Goal: Task Accomplishment & Management: Use online tool/utility

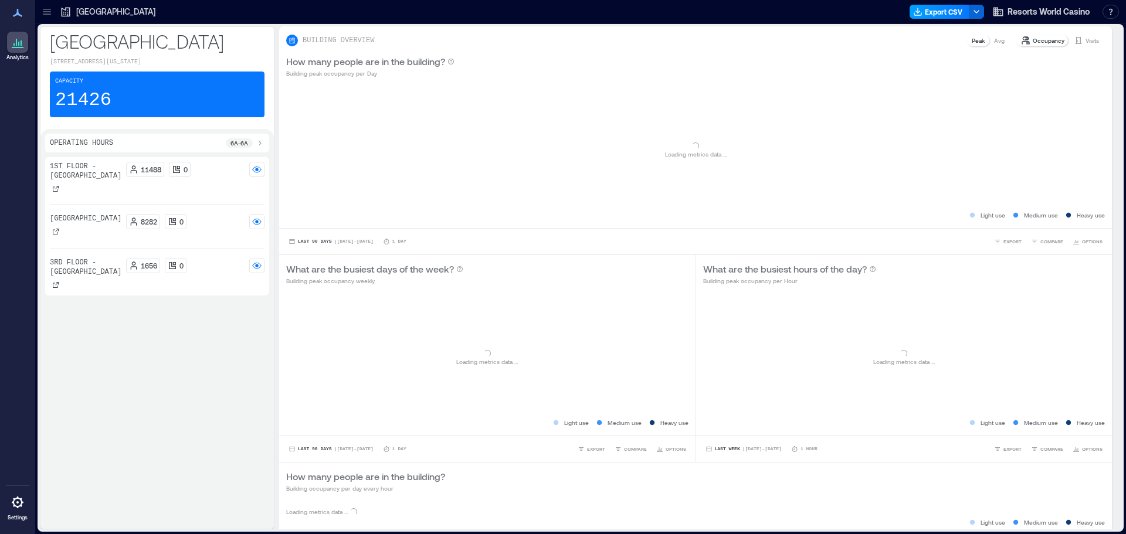
click at [933, 7] on button "Export CSV" at bounding box center [939, 12] width 60 height 14
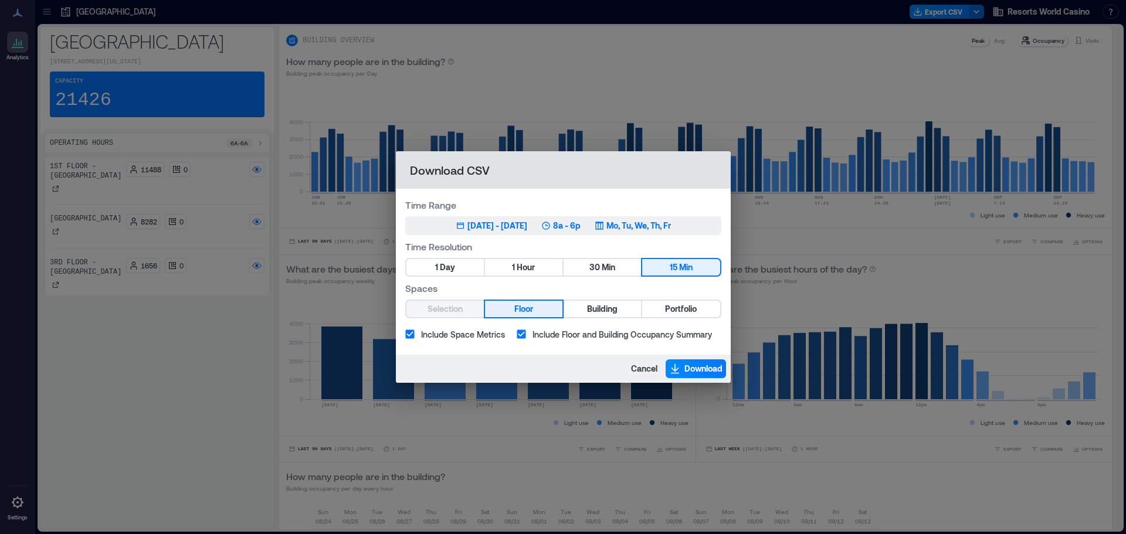
click at [527, 225] on div "[DATE] - [DATE]" at bounding box center [497, 226] width 60 height 12
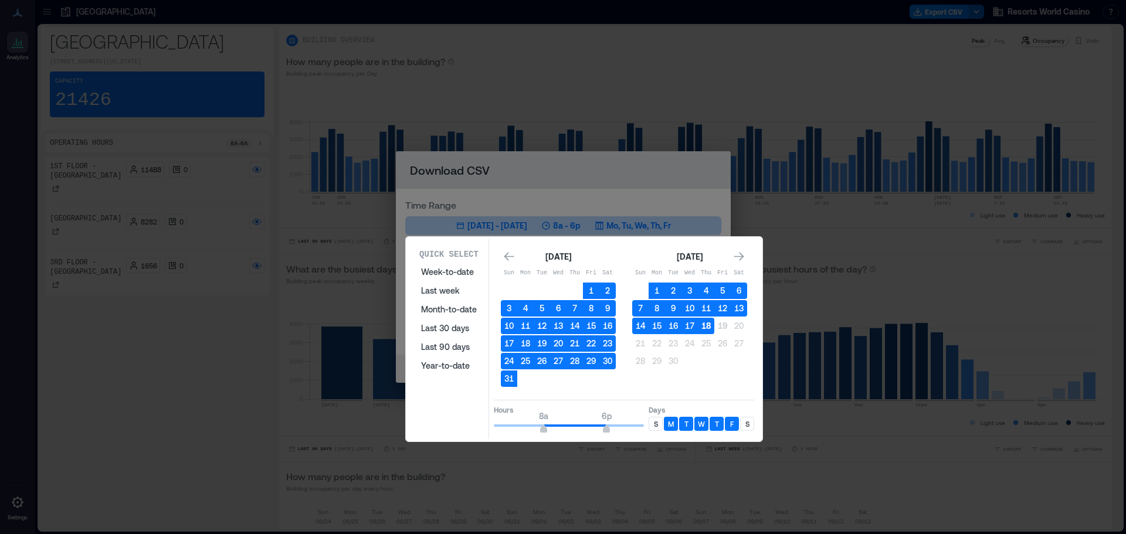
click at [705, 327] on button "18" at bounding box center [706, 326] width 16 height 16
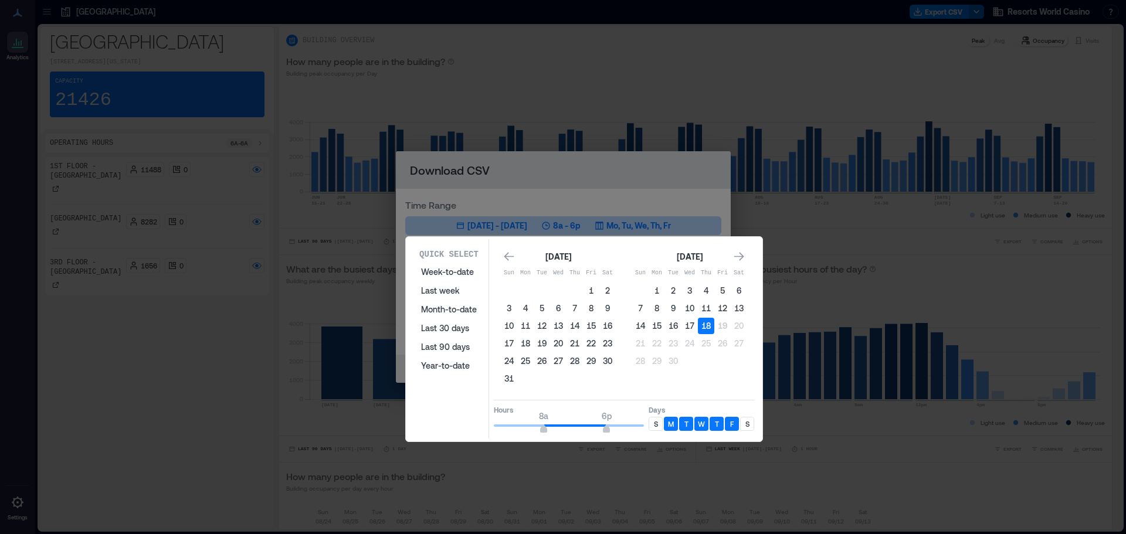
click at [745, 424] on p "S" at bounding box center [747, 423] width 4 height 9
click at [656, 429] on div "S" at bounding box center [655, 424] width 14 height 14
type input "**"
drag, startPoint x: 605, startPoint y: 433, endPoint x: 656, endPoint y: 435, distance: 51.0
click at [656, 435] on div "Quick Select Week-to-date Last week Month-to-date Last 30 days Last 90 days Yea…" at bounding box center [583, 339] width 349 height 200
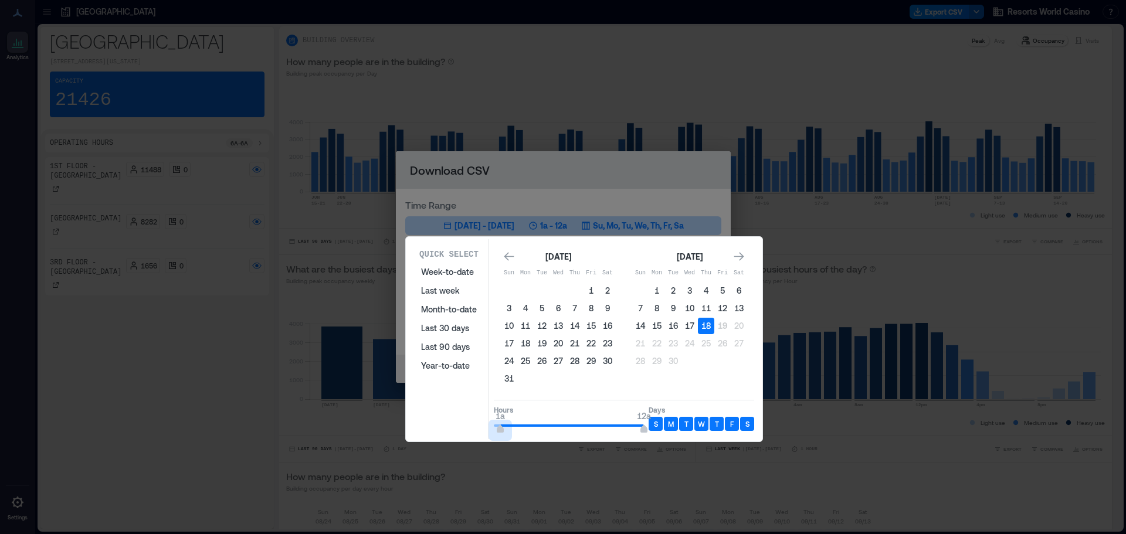
type input "*"
drag, startPoint x: 546, startPoint y: 431, endPoint x: 486, endPoint y: 423, distance: 60.9
click at [486, 423] on div "Quick Select Week-to-date Last week Month-to-date Last 30 days Last 90 days Yea…" at bounding box center [583, 339] width 349 height 200
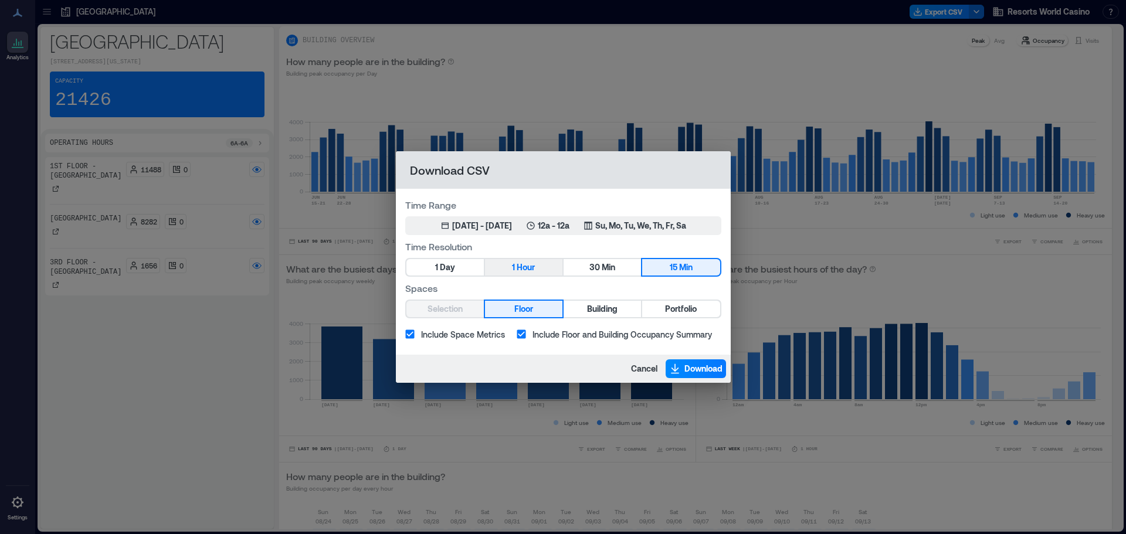
click at [529, 266] on span "Hour" at bounding box center [525, 267] width 18 height 15
click at [691, 311] on span "Portfolio" at bounding box center [681, 309] width 32 height 15
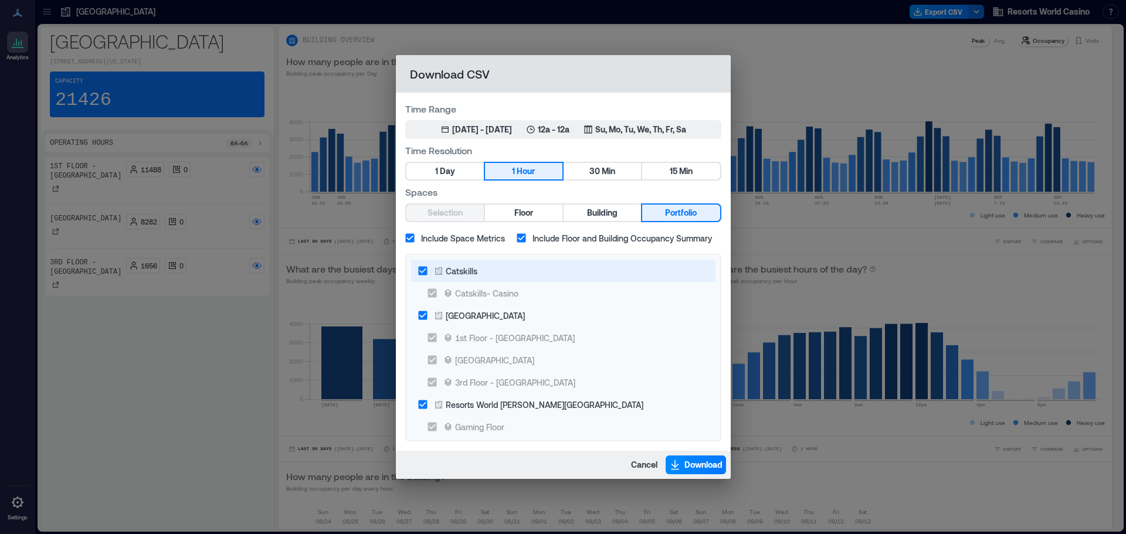
click at [466, 270] on div "Catskills" at bounding box center [462, 271] width 32 height 12
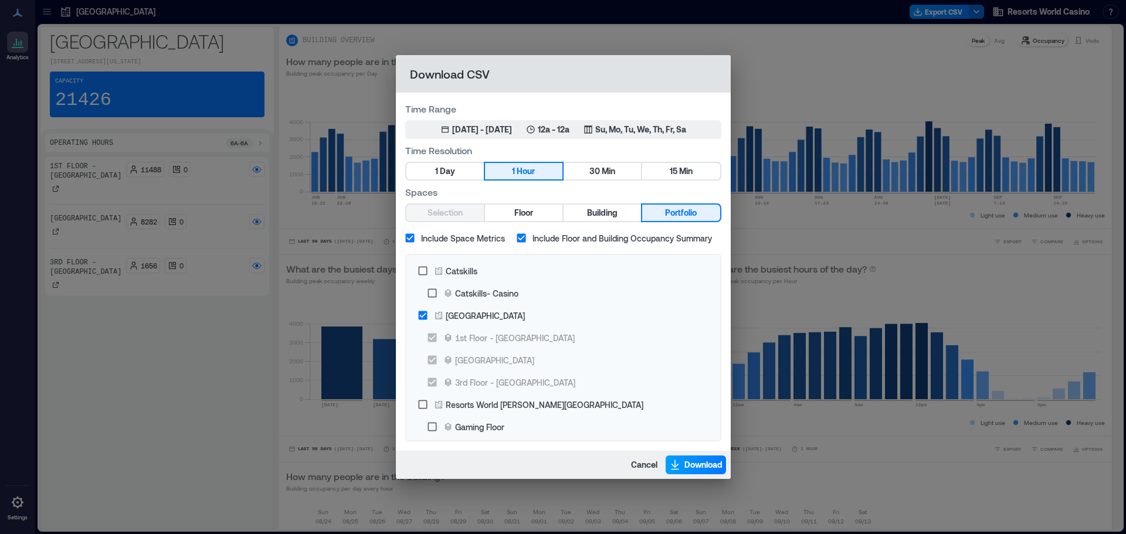
click at [677, 464] on icon "button" at bounding box center [675, 464] width 8 height 8
